Goal: Navigation & Orientation: Find specific page/section

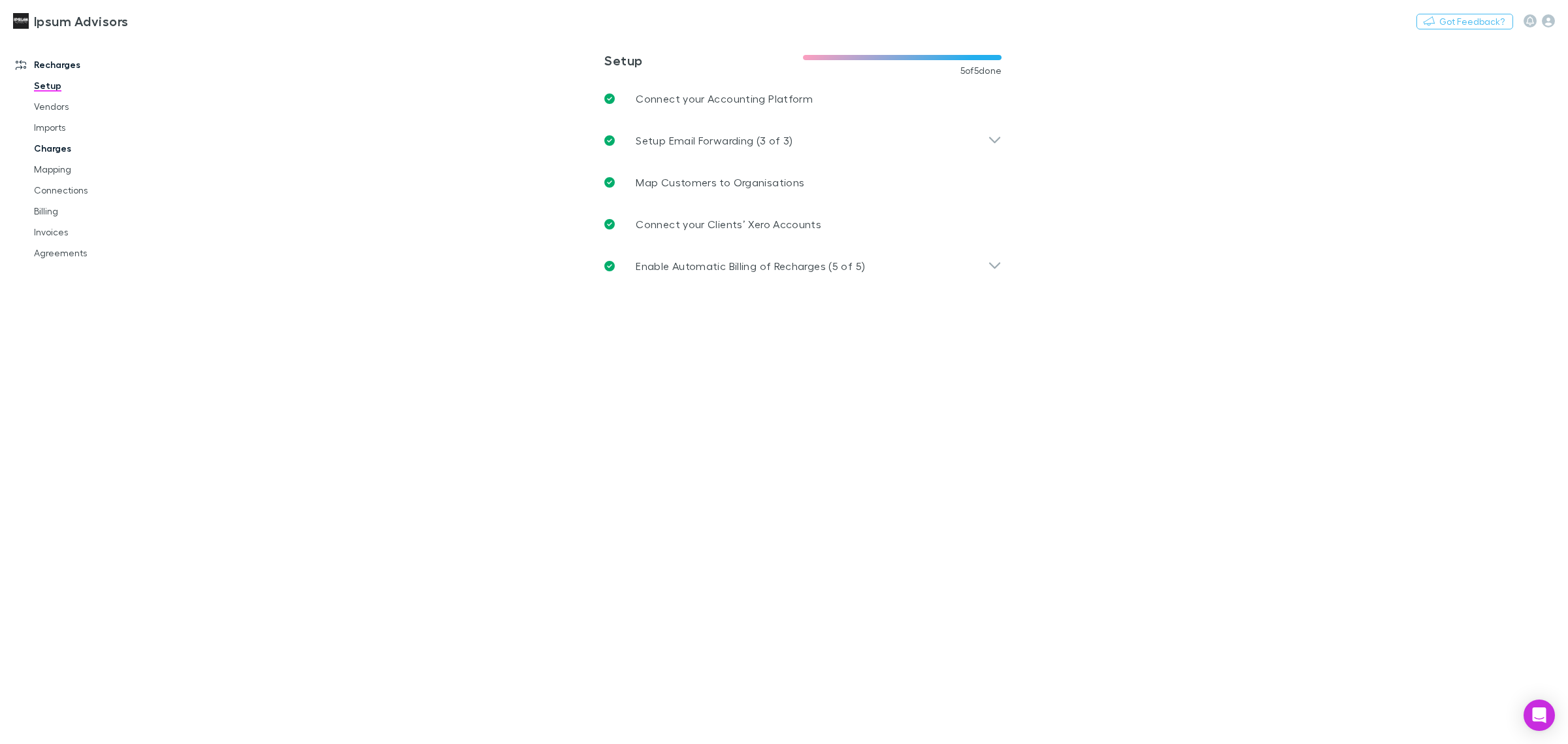
click at [57, 143] on link "Charges" at bounding box center [102, 148] width 163 height 21
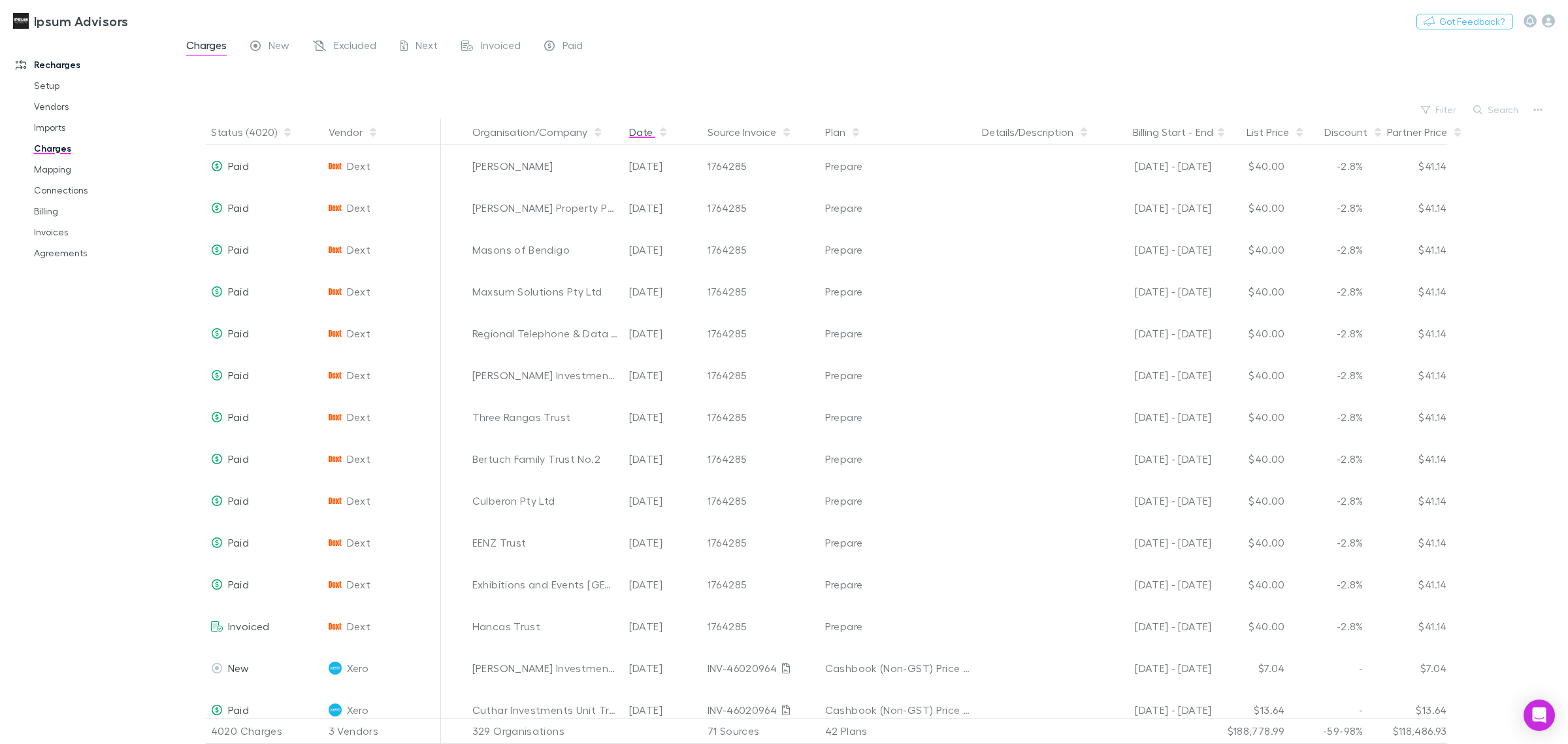
click at [666, 132] on span "button" at bounding box center [663, 132] width 10 height 10
click at [658, 133] on span "button" at bounding box center [663, 132] width 10 height 10
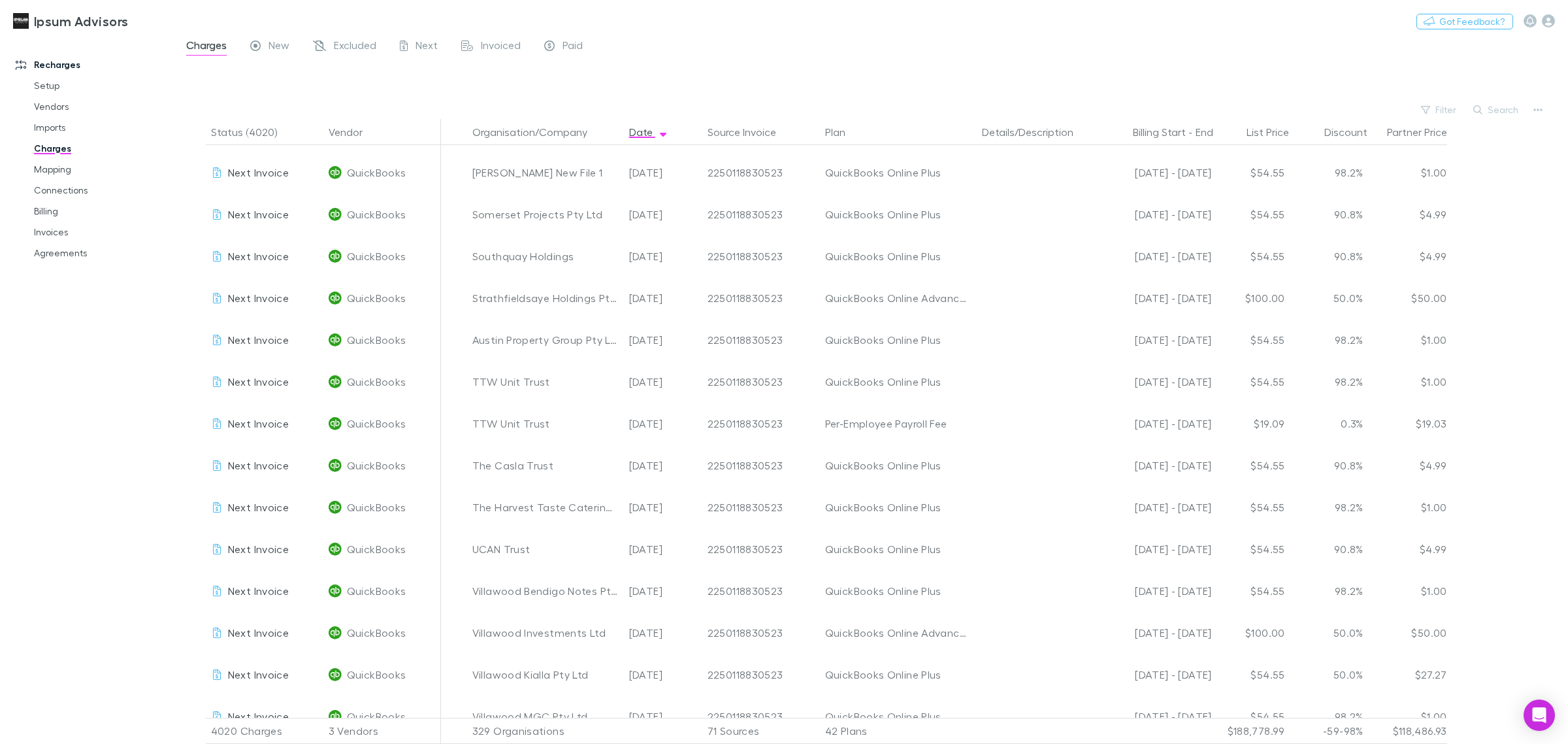
scroll to position [1797, 0]
